Goal: Task Accomplishment & Management: Manage account settings

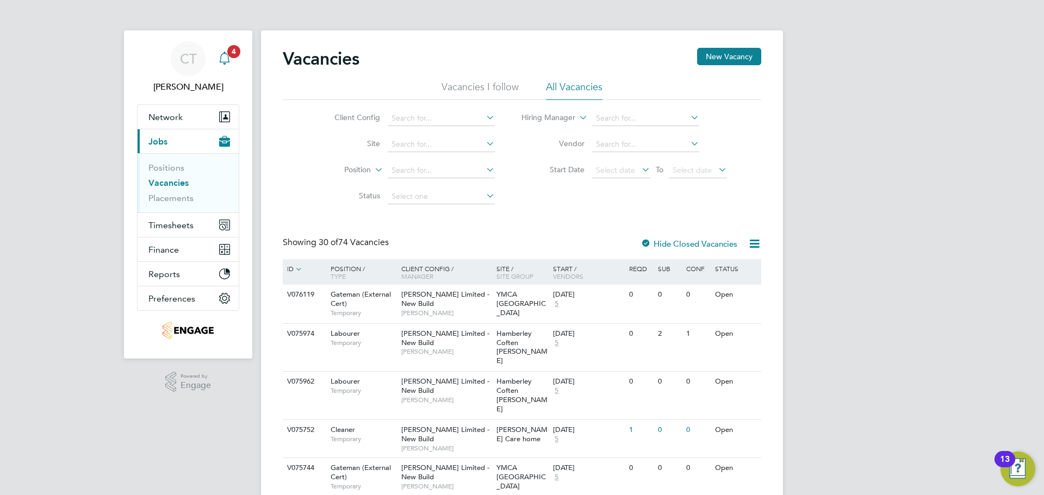
click at [221, 55] on icon "Main navigation" at bounding box center [224, 58] width 13 height 13
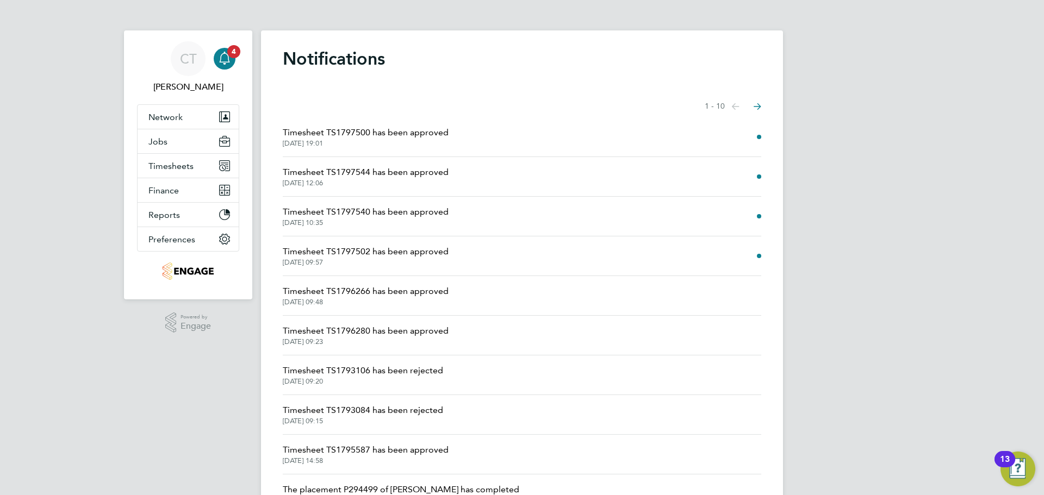
click at [353, 255] on span "Timesheet TS1797502 has been approved" at bounding box center [366, 251] width 166 height 13
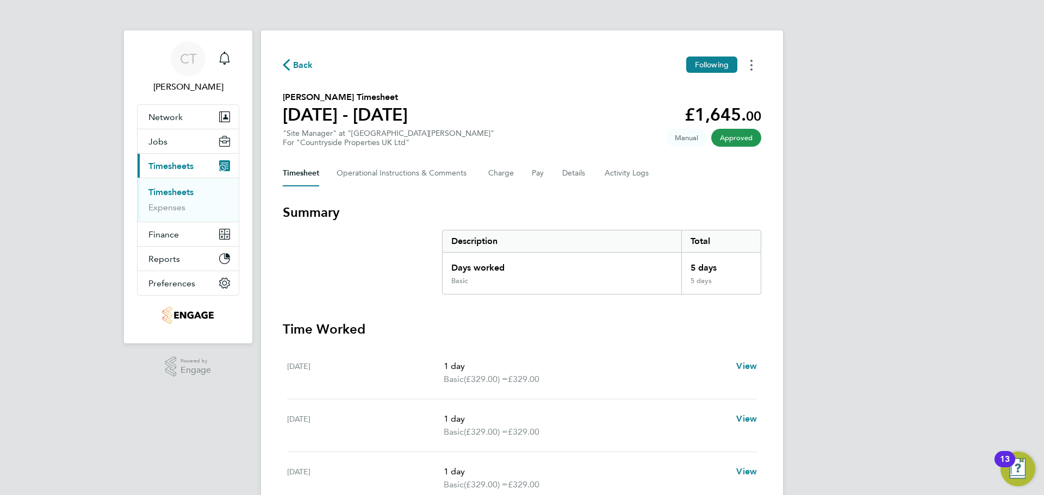
click at [752, 67] on icon "Timesheets Menu" at bounding box center [751, 65] width 2 height 11
click at [684, 82] on link "Download timesheet" at bounding box center [696, 89] width 131 height 22
drag, startPoint x: 575, startPoint y: 45, endPoint x: 547, endPoint y: 44, distance: 27.7
click at [575, 45] on div "Back Following [PERSON_NAME] Timesheet [DATE] - [DATE] £1,645. 00 "Site Manager…" at bounding box center [522, 373] width 522 height 686
click at [304, 62] on span "Back" at bounding box center [303, 65] width 20 height 13
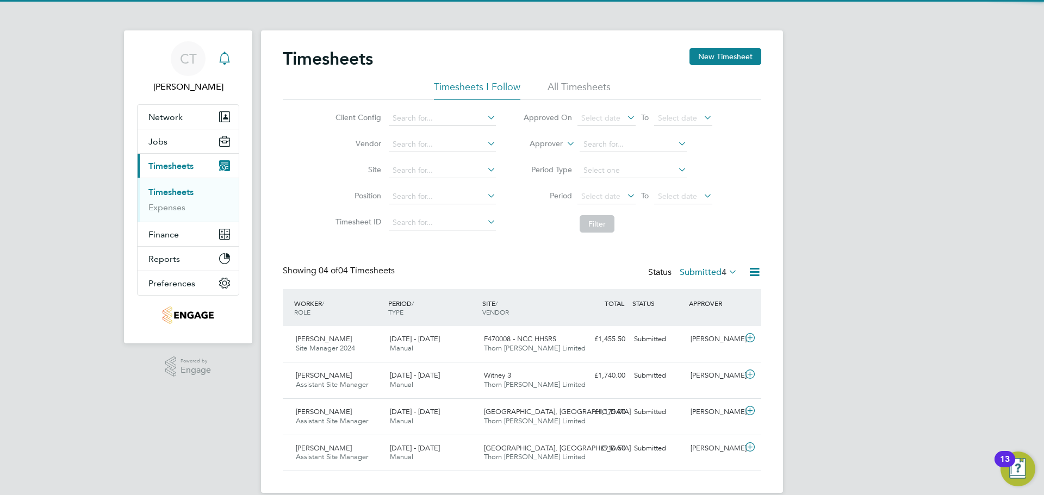
click at [226, 59] on icon "Main navigation" at bounding box center [224, 58] width 13 height 13
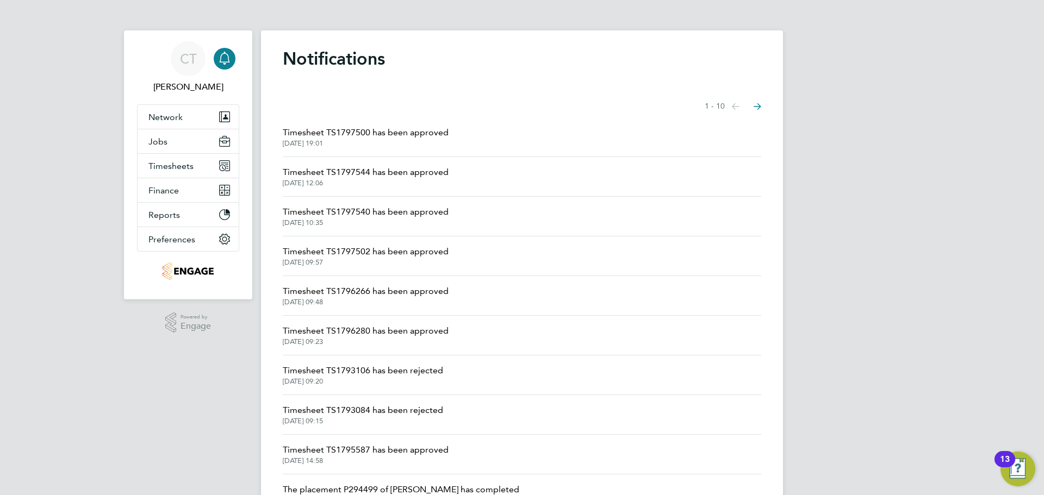
click at [399, 220] on span "[DATE] 10:35" at bounding box center [366, 223] width 166 height 9
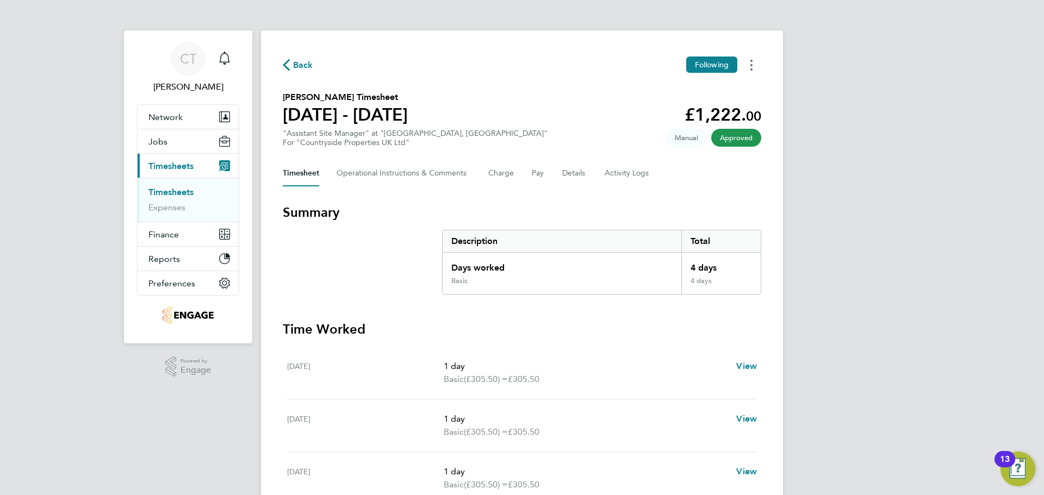
click at [747, 64] on button "Timesheets Menu" at bounding box center [752, 65] width 20 height 17
click at [706, 95] on link "Download timesheet" at bounding box center [696, 89] width 131 height 22
click at [221, 59] on icon "Main navigation" at bounding box center [224, 58] width 13 height 13
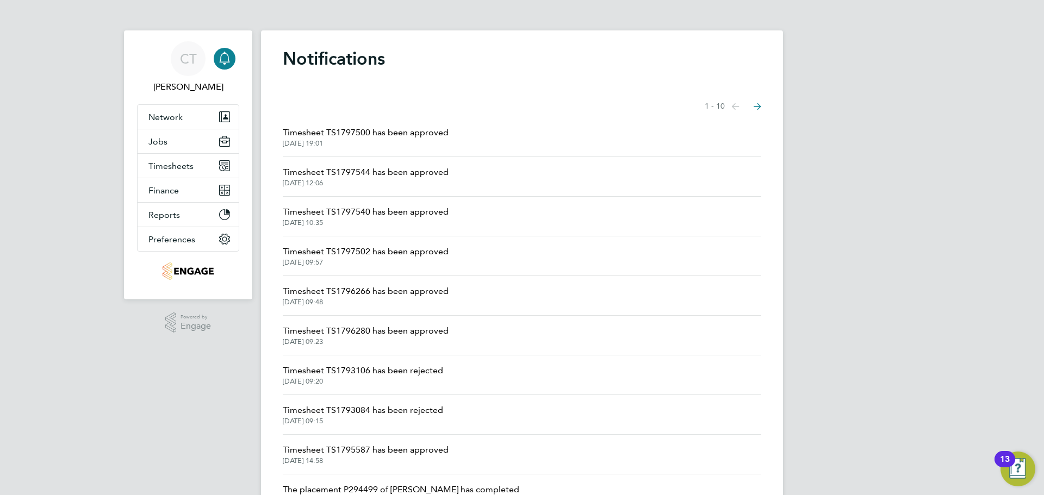
click at [364, 172] on span "Timesheet TS1797544 has been approved" at bounding box center [366, 172] width 166 height 13
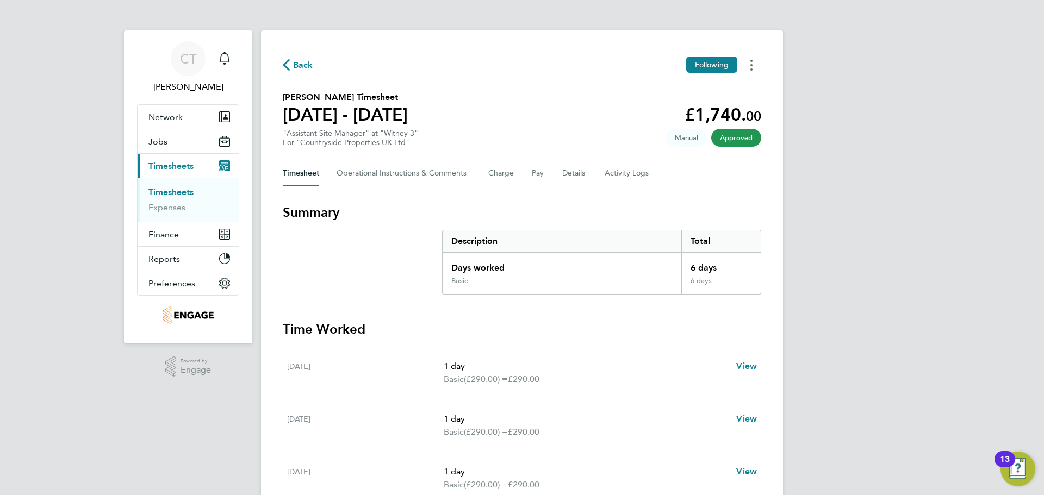
click at [755, 61] on button "Timesheets Menu" at bounding box center [752, 65] width 20 height 17
click at [704, 88] on link "Download timesheet" at bounding box center [696, 89] width 131 height 22
drag, startPoint x: 629, startPoint y: 77, endPoint x: 510, endPoint y: 80, distance: 118.6
click at [629, 77] on div "Back Following [PERSON_NAME] Timesheet [DATE] - [DATE] £1,740. 00 "Assistant Si…" at bounding box center [522, 379] width 522 height 699
click at [224, 63] on icon "Main navigation" at bounding box center [224, 64] width 3 height 2
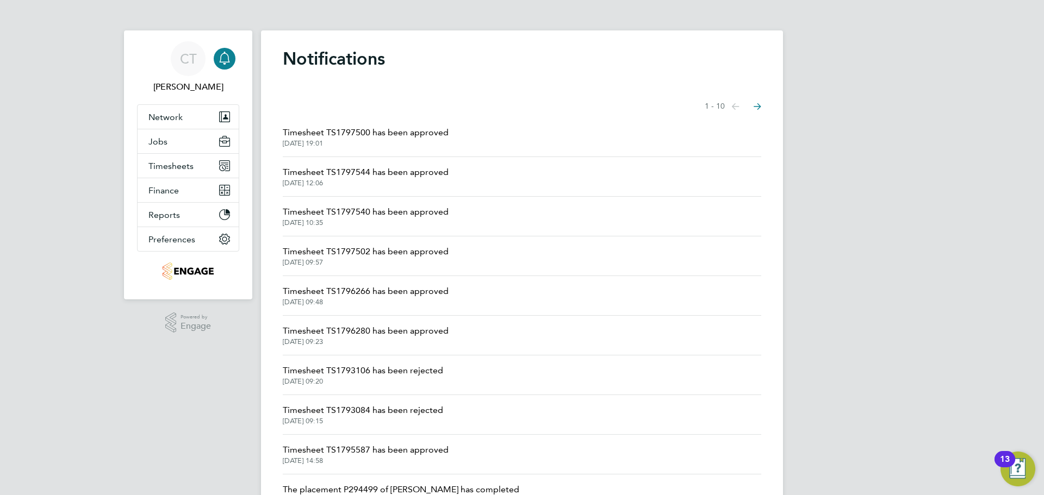
click at [359, 132] on span "Timesheet TS1797500 has been approved" at bounding box center [366, 132] width 166 height 13
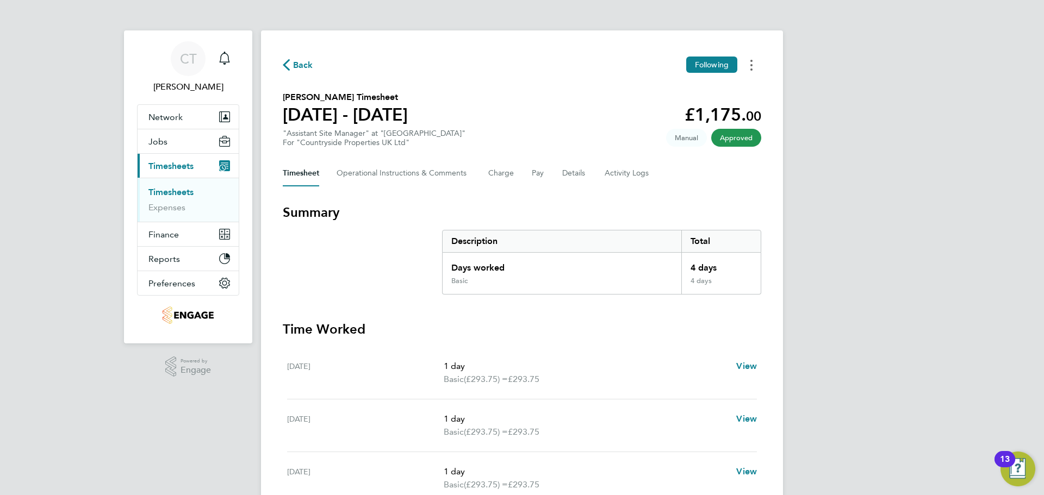
click at [750, 67] on button "Timesheets Menu" at bounding box center [752, 65] width 20 height 17
click at [716, 89] on link "Download timesheet" at bounding box center [696, 89] width 131 height 22
